Goal: Transaction & Acquisition: Download file/media

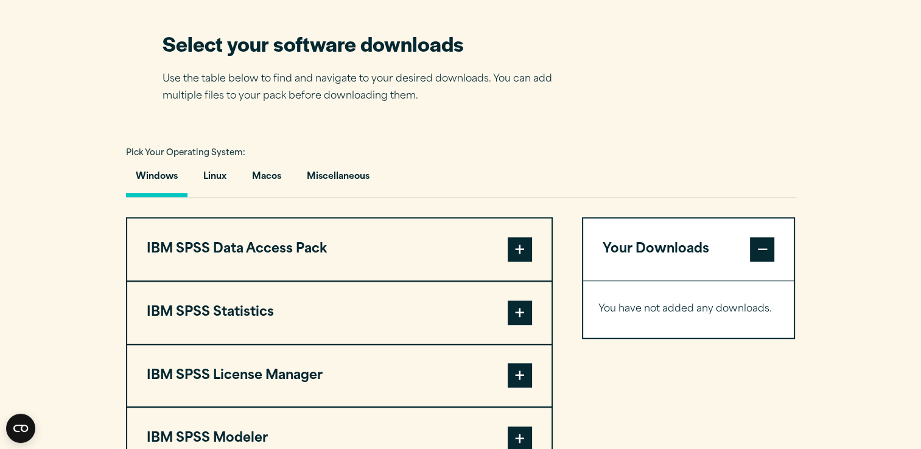
scroll to position [777, 0]
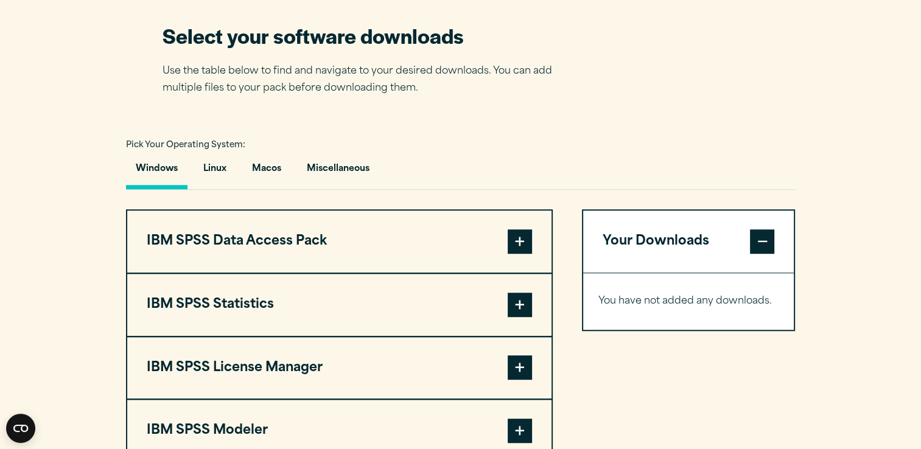
click at [525, 304] on span at bounding box center [520, 305] width 24 height 24
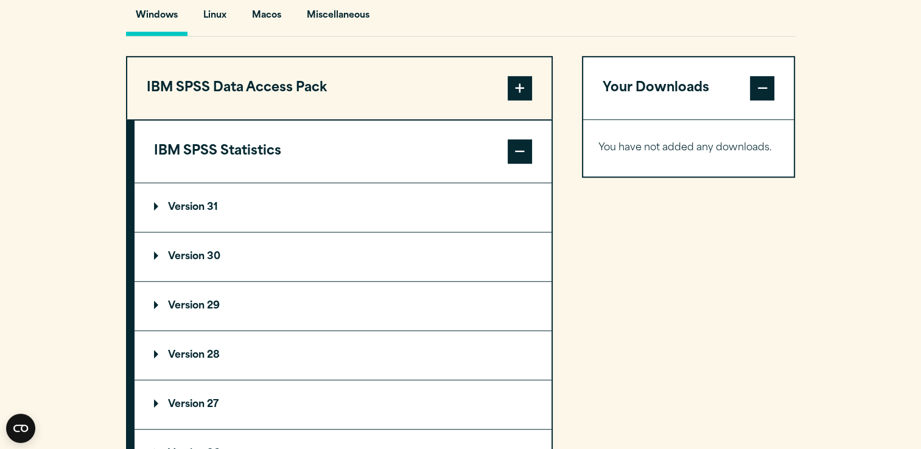
scroll to position [942, 0]
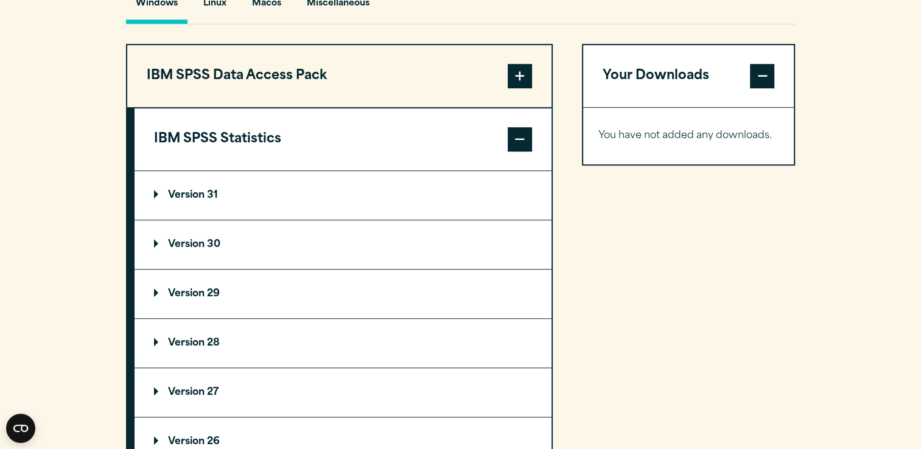
click at [156, 290] on p "Version 29" at bounding box center [187, 294] width 66 height 10
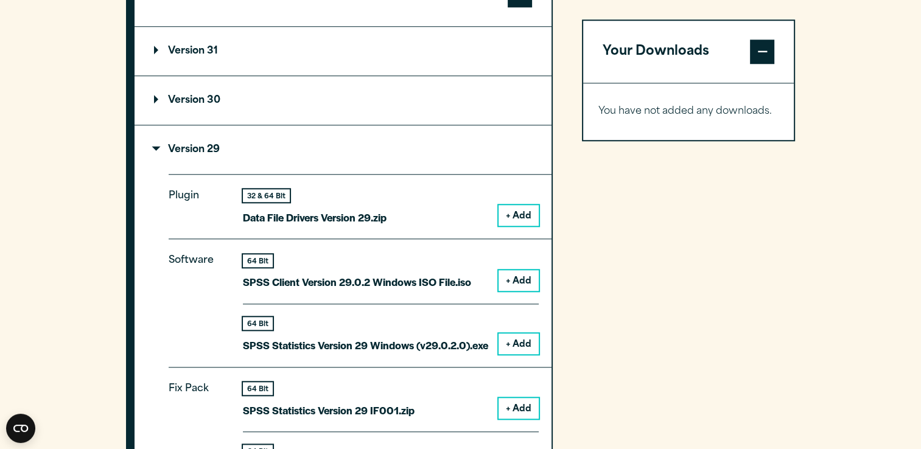
scroll to position [1095, 0]
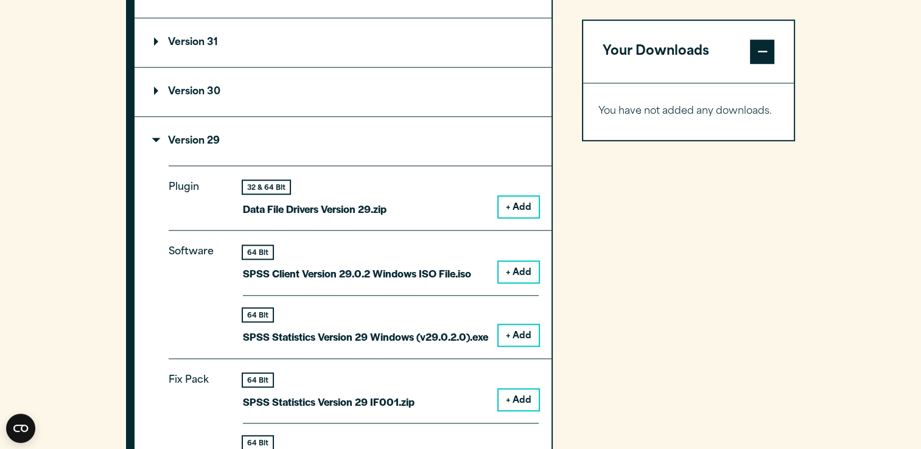
click at [509, 335] on button "+ Add" at bounding box center [518, 335] width 40 height 21
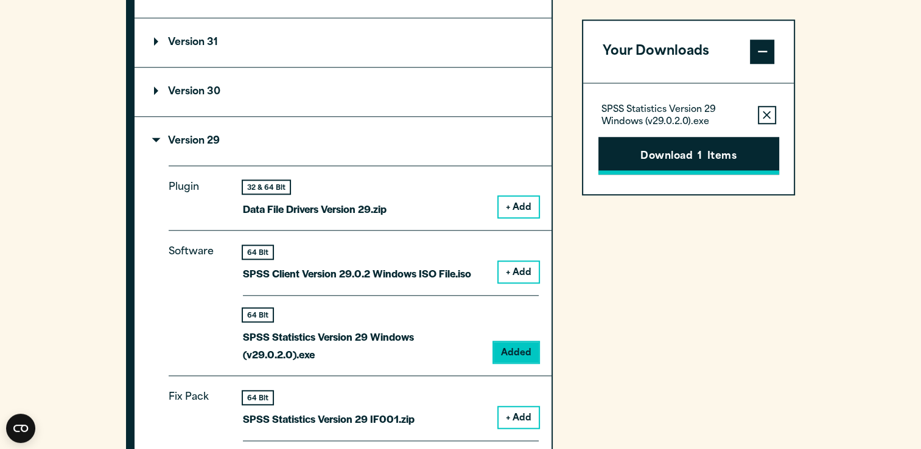
click at [679, 150] on button "Download 1 Items" at bounding box center [688, 156] width 181 height 38
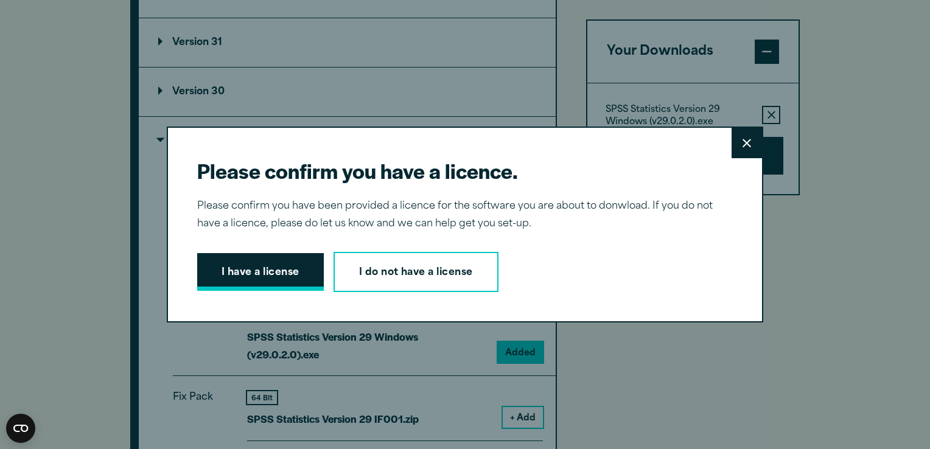
click at [276, 267] on button "I have a license" at bounding box center [260, 272] width 127 height 38
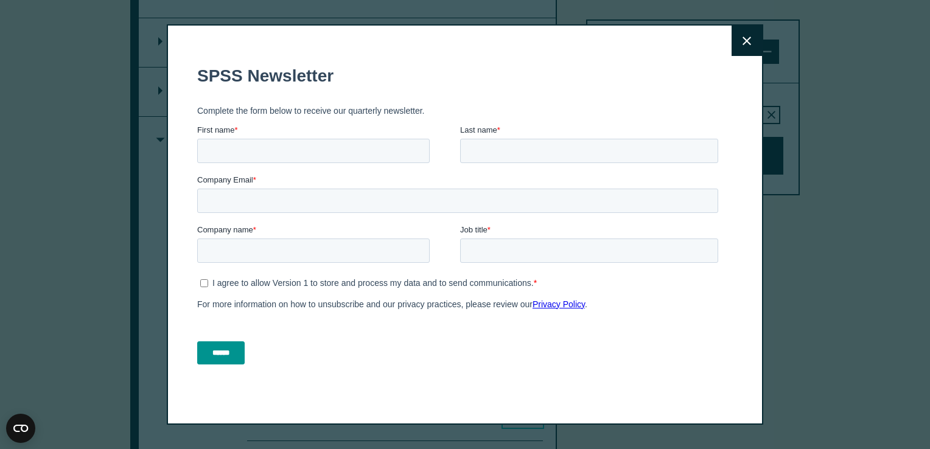
click at [742, 40] on icon at bounding box center [746, 41] width 9 height 9
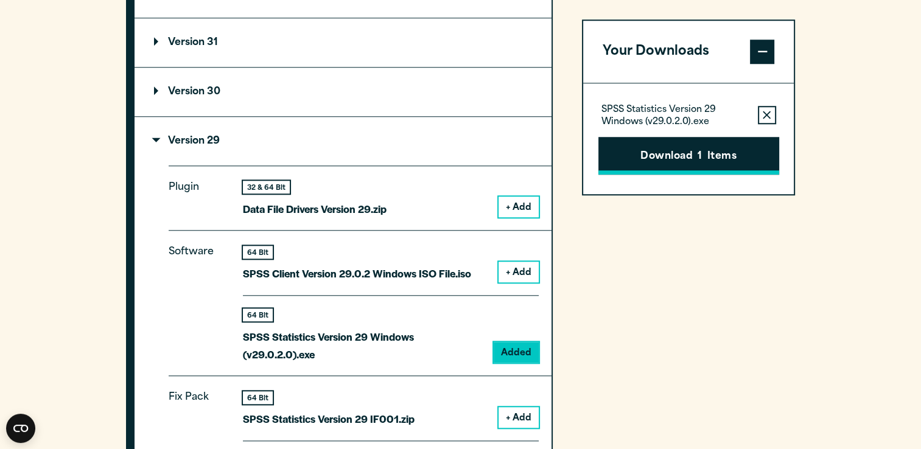
click at [690, 162] on button "Download 1 Items" at bounding box center [688, 156] width 181 height 38
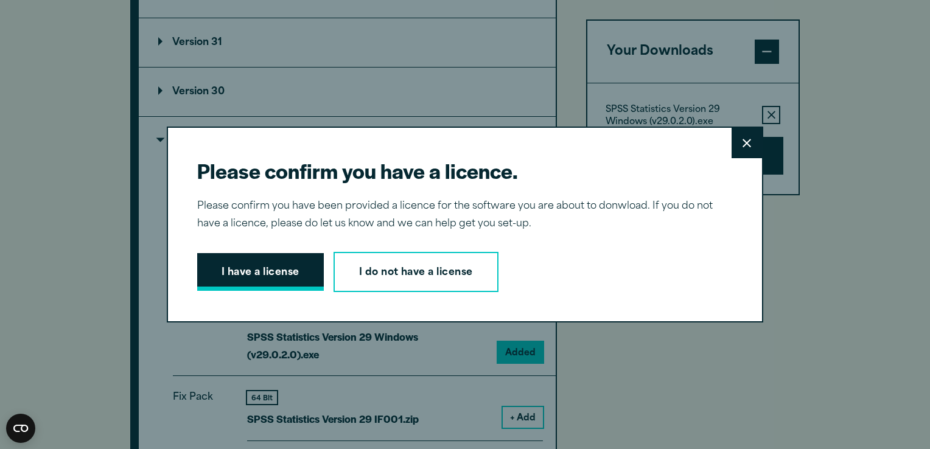
click at [299, 278] on button "I have a license" at bounding box center [260, 272] width 127 height 38
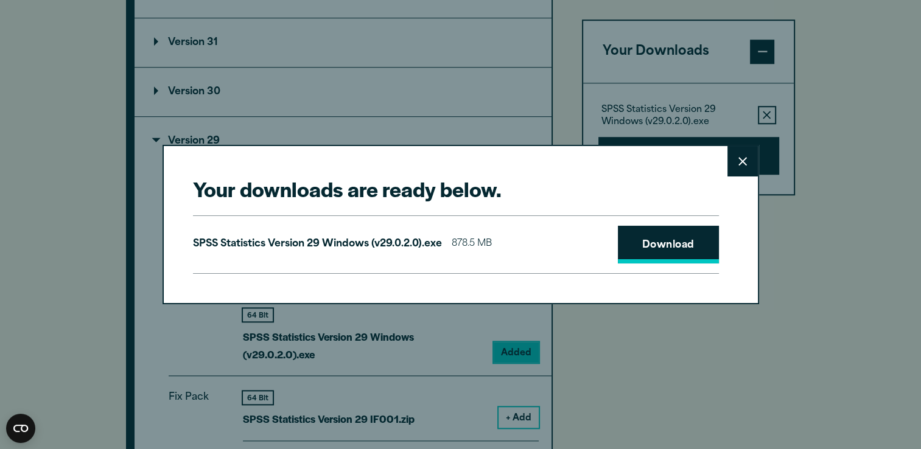
click at [668, 245] on link "Download" at bounding box center [668, 245] width 101 height 38
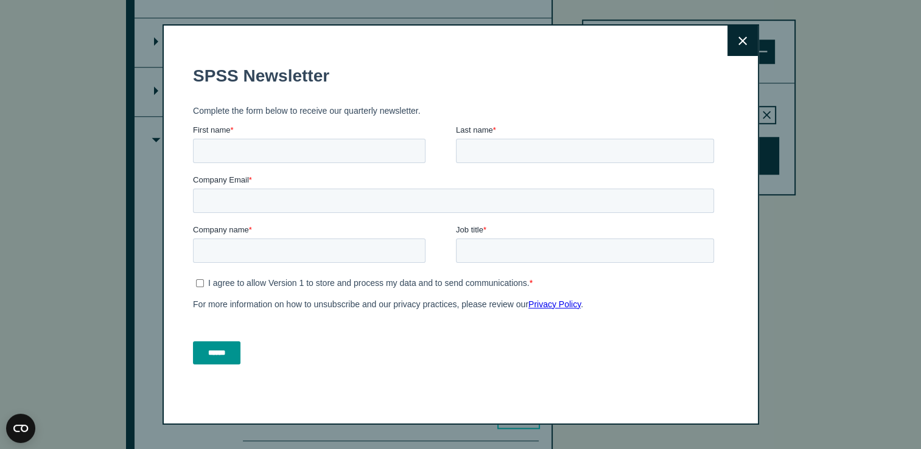
click at [532, 47] on div "Close" at bounding box center [460, 224] width 596 height 400
click at [745, 35] on button "Close" at bounding box center [742, 41] width 30 height 30
